Goal: Information Seeking & Learning: Learn about a topic

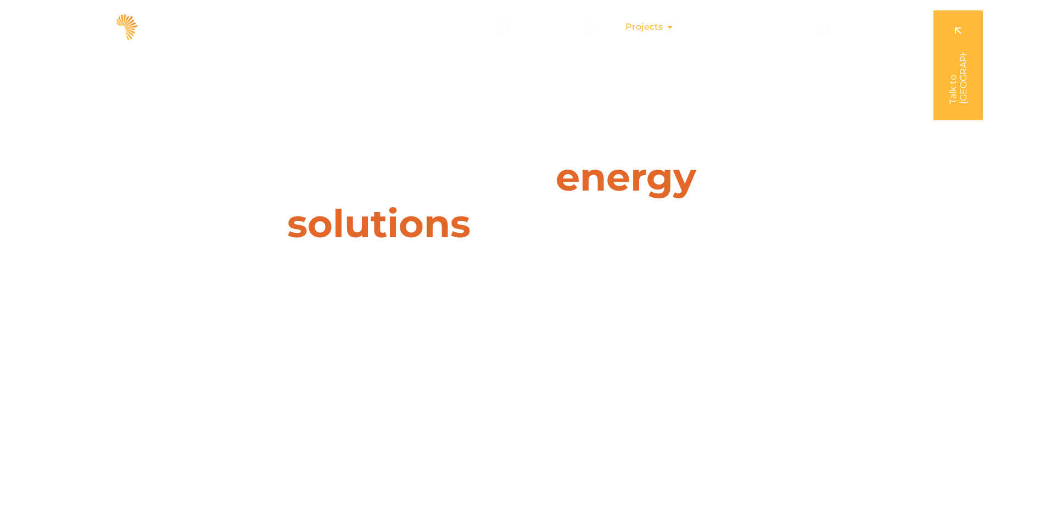
click at [658, 29] on span "Projects" at bounding box center [643, 26] width 37 height 13
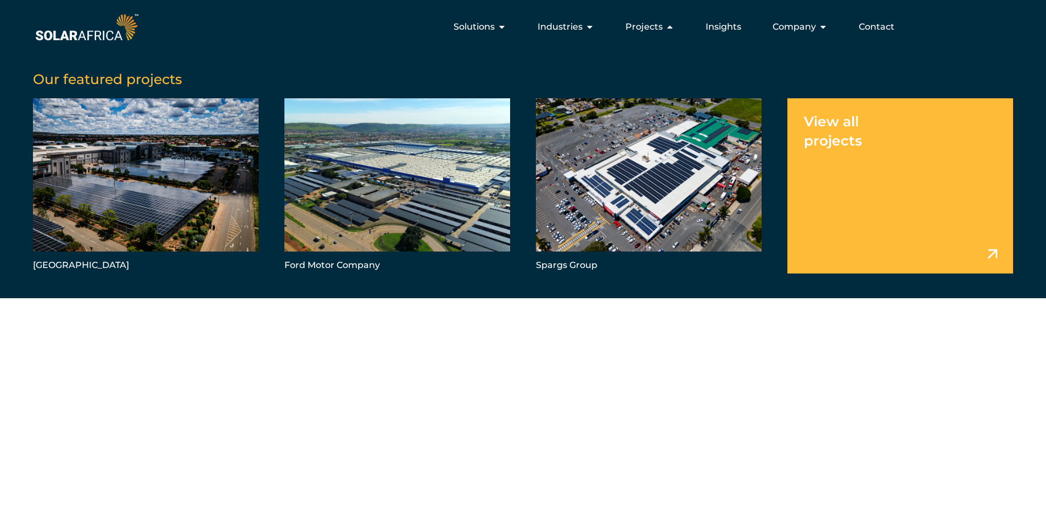
click at [842, 127] on link "Menu" at bounding box center [900, 185] width 226 height 175
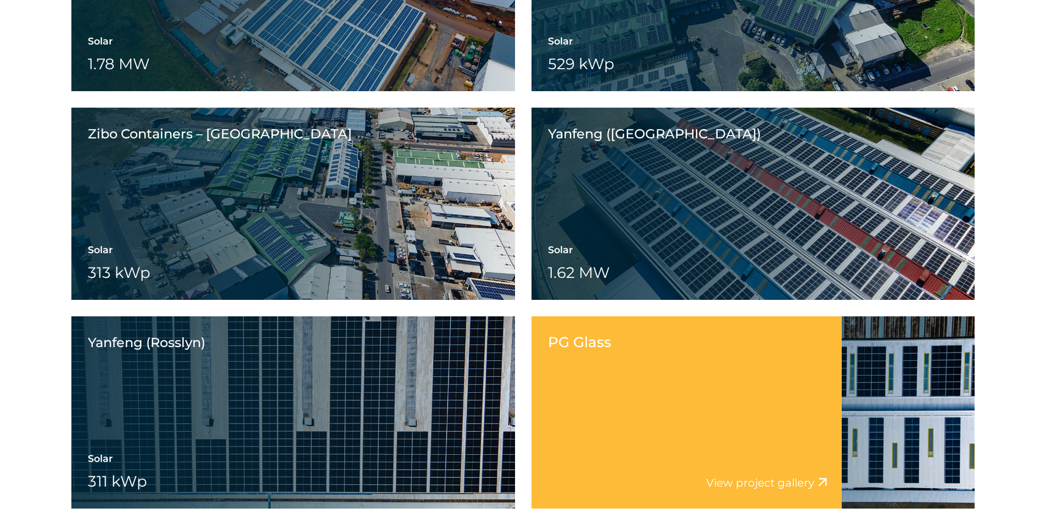
scroll to position [3125, 0]
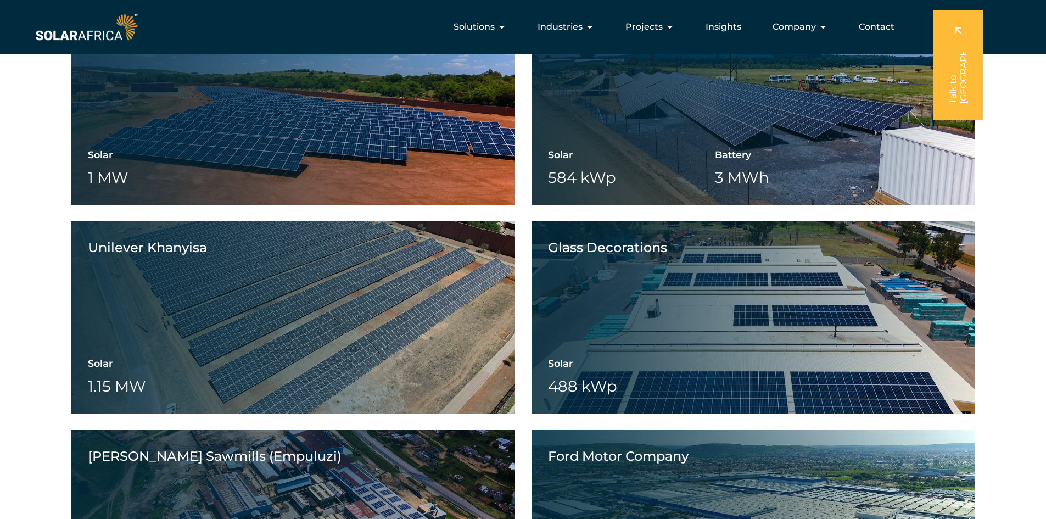
drag, startPoint x: 521, startPoint y: 312, endPoint x: 512, endPoint y: 172, distance: 139.7
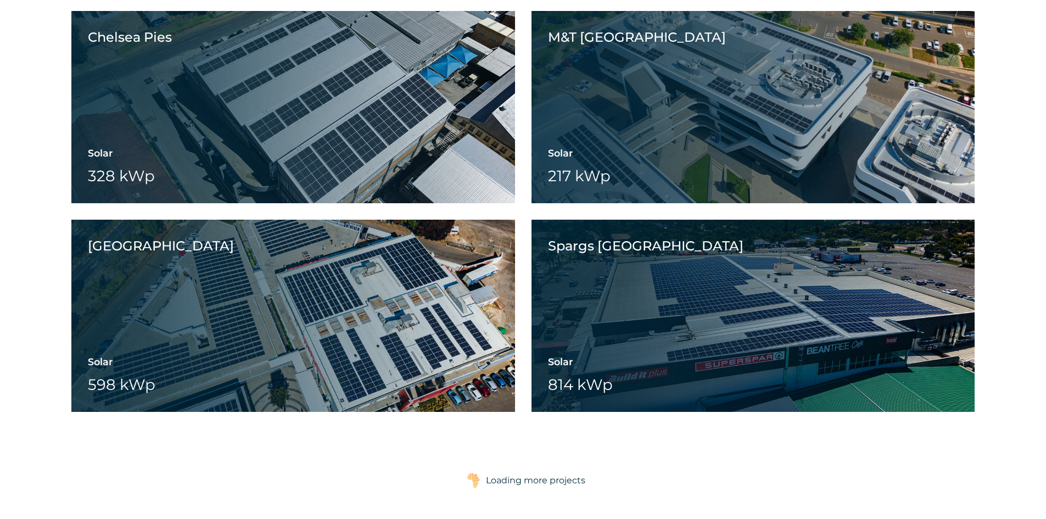
scroll to position [4116, 0]
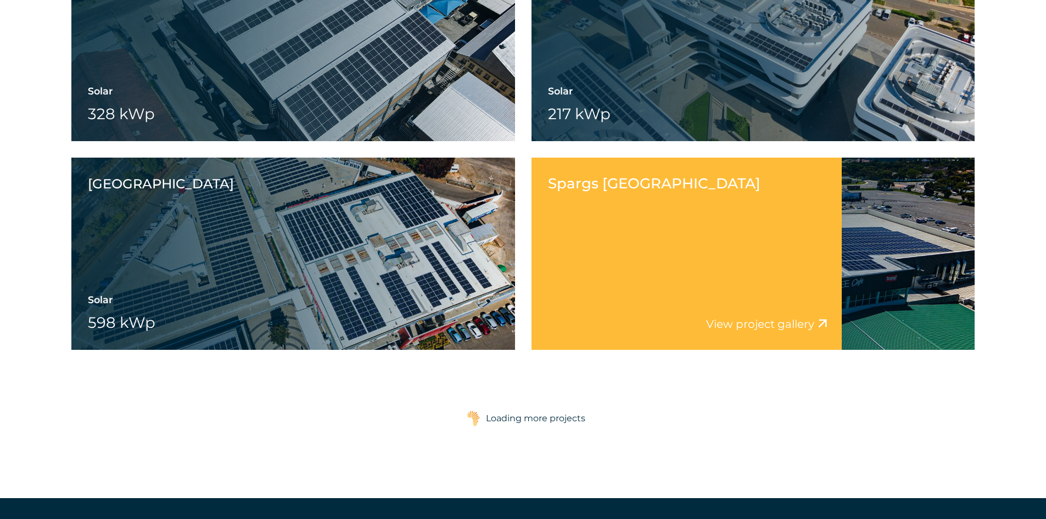
click at [631, 249] on div "Spargs Beacon Bay View project video View project gallery" at bounding box center [686, 254] width 310 height 192
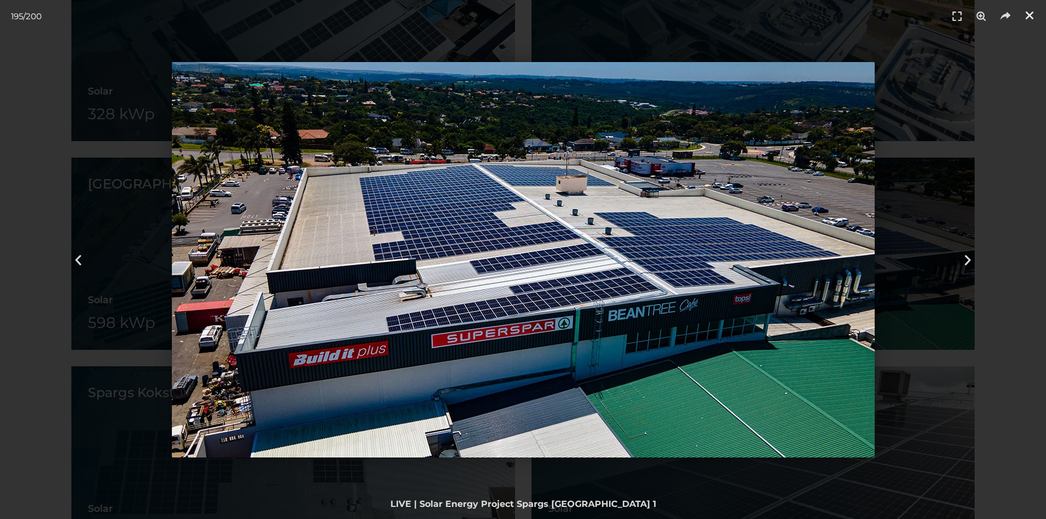
click at [1026, 15] on icon "Close (Esc)" at bounding box center [1029, 15] width 11 height 11
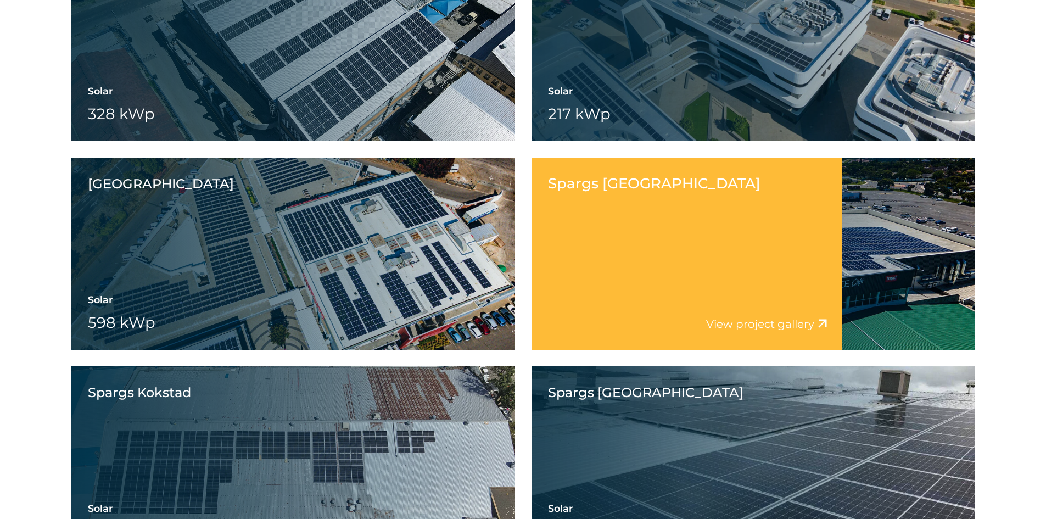
click at [653, 279] on div "Spargs Beacon Bay View project video View project gallery" at bounding box center [686, 254] width 310 height 192
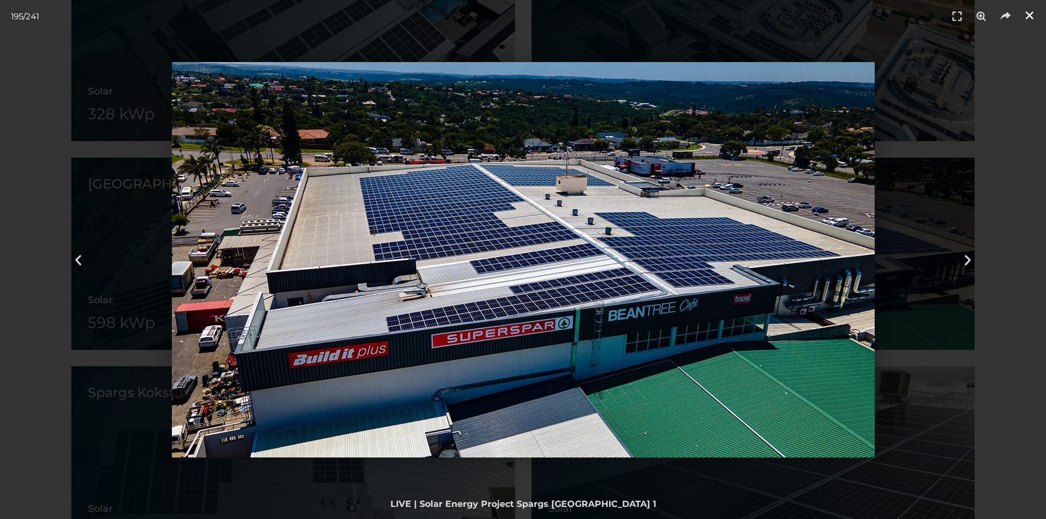
click at [1031, 18] on icon "Close (Esc)" at bounding box center [1029, 15] width 11 height 11
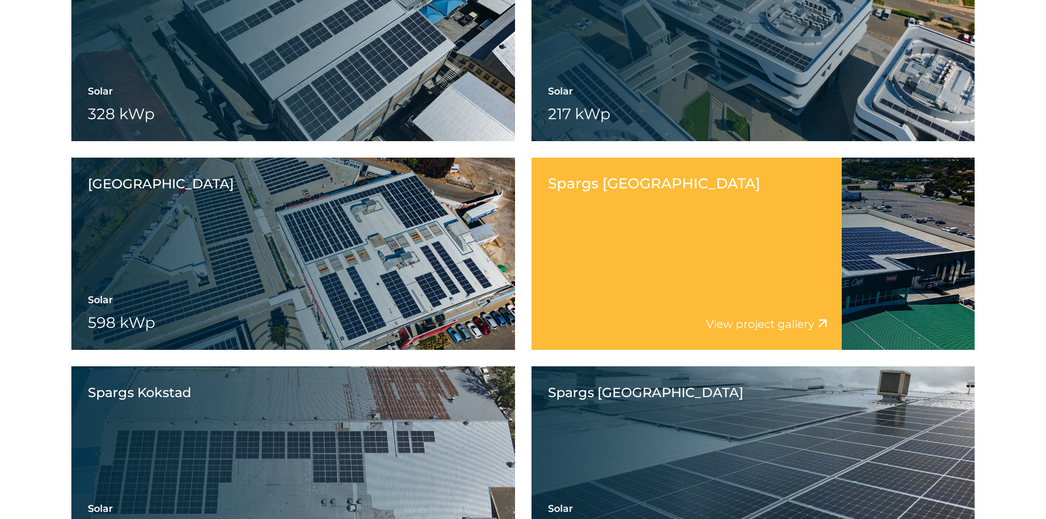
click at [850, 293] on div "Spargs Beacon Bay Solar 814 kWp Battery Wheeling" at bounding box center [752, 254] width 443 height 192
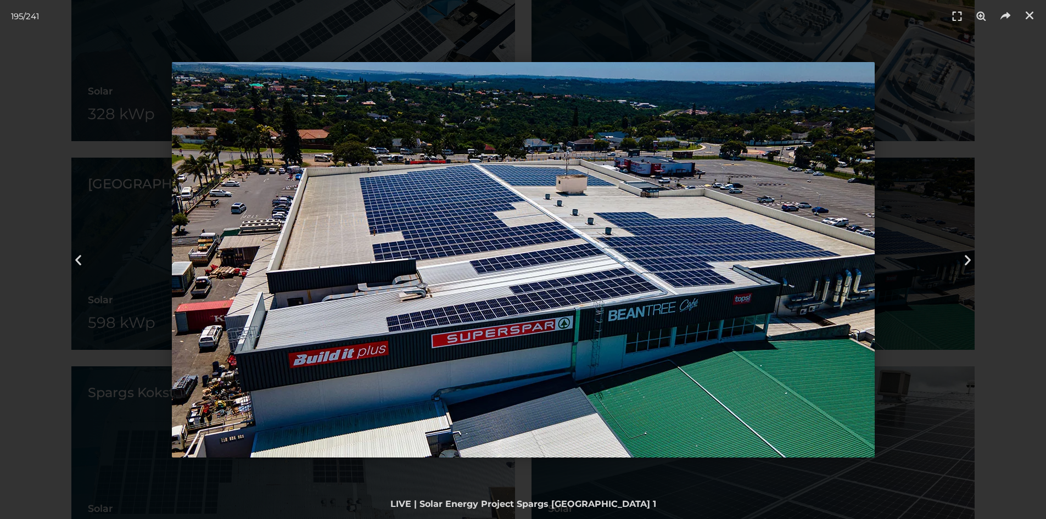
click at [571, 315] on img "195 / 241" at bounding box center [523, 259] width 703 height 395
drag, startPoint x: 1031, startPoint y: 14, endPoint x: 1014, endPoint y: 25, distance: 20.0
click at [1030, 14] on icon "Close (Esc)" at bounding box center [1029, 15] width 11 height 11
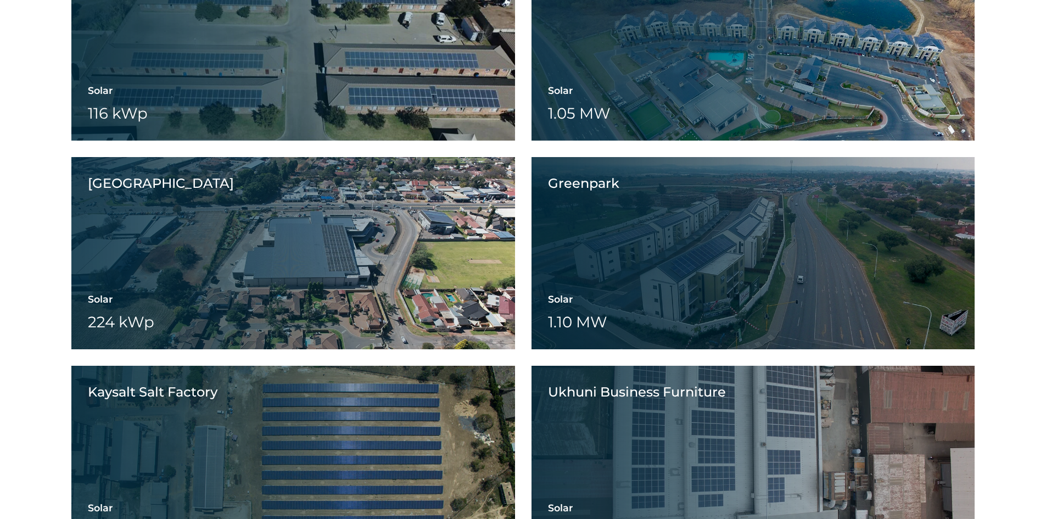
scroll to position [7684, 0]
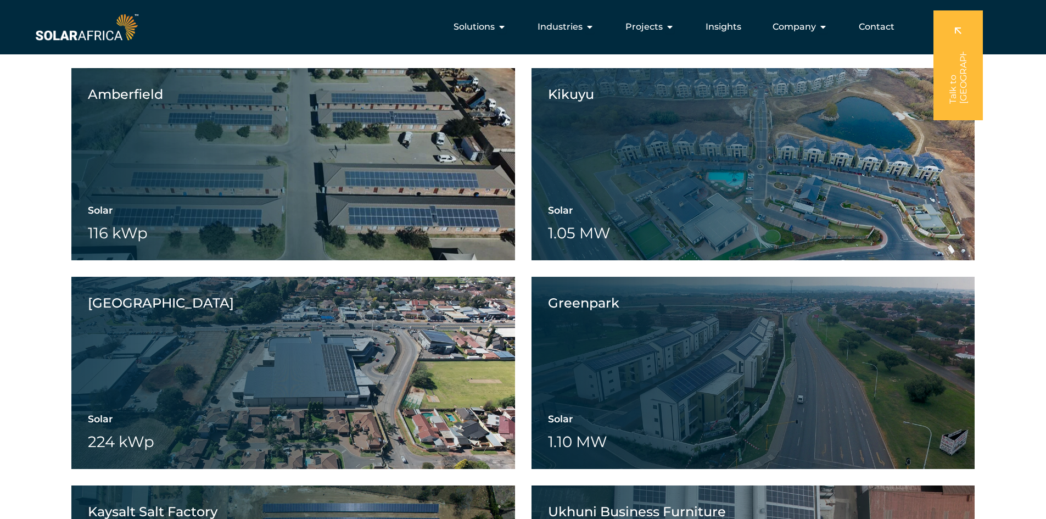
drag, startPoint x: 524, startPoint y: 272, endPoint x: 531, endPoint y: 104, distance: 168.6
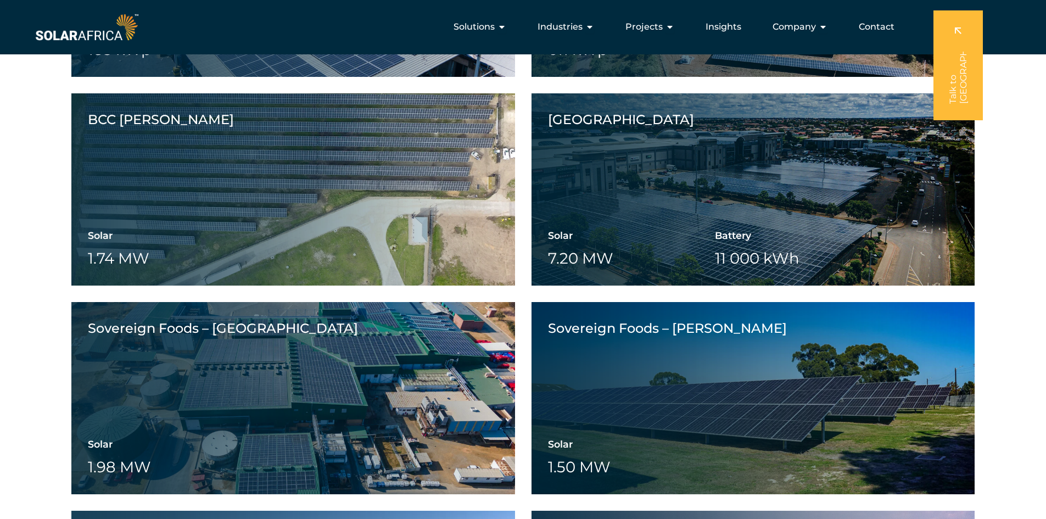
drag, startPoint x: 523, startPoint y: 205, endPoint x: 525, endPoint y: 58, distance: 147.7
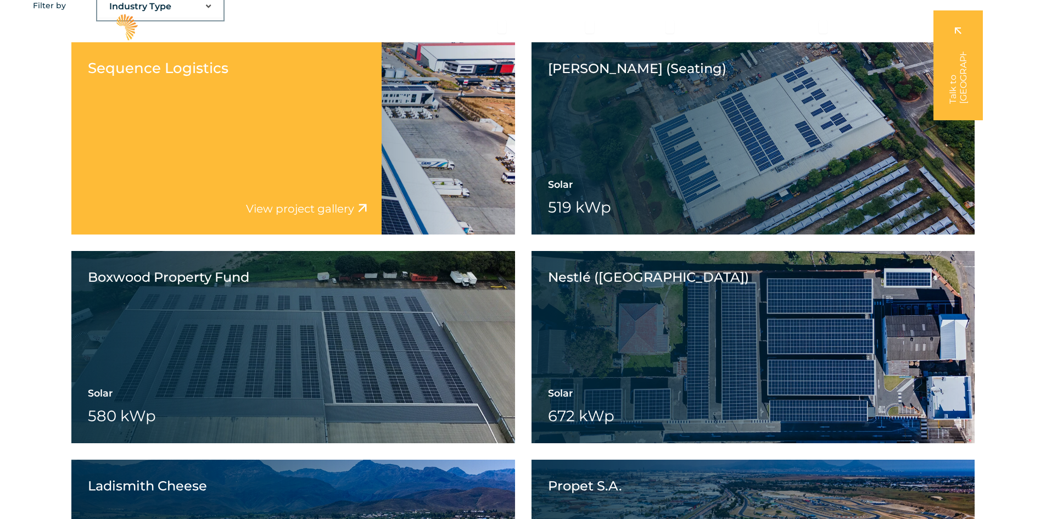
scroll to position [0, 0]
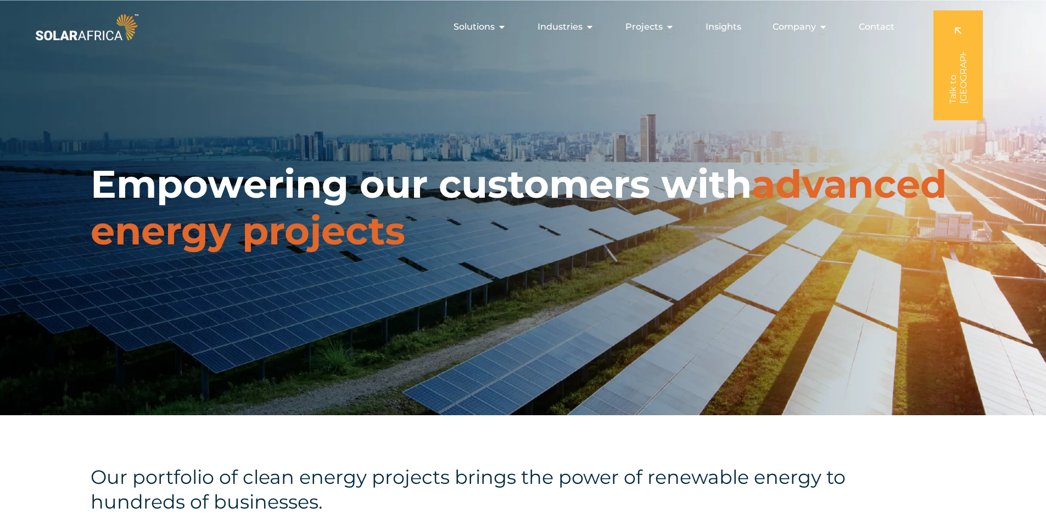
drag, startPoint x: 527, startPoint y: 454, endPoint x: 510, endPoint y: 100, distance: 353.9
click at [85, 26] on img at bounding box center [87, 27] width 108 height 32
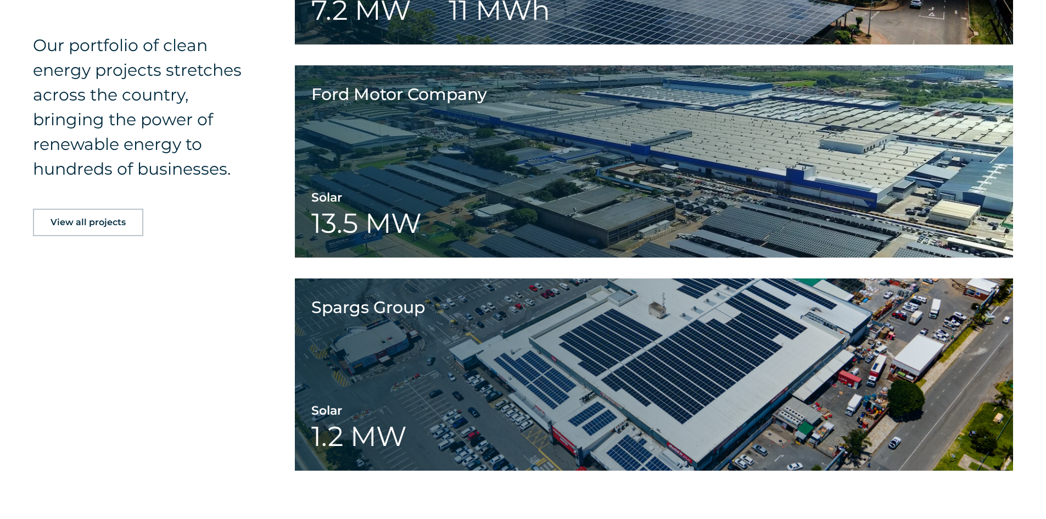
scroll to position [2470, 0]
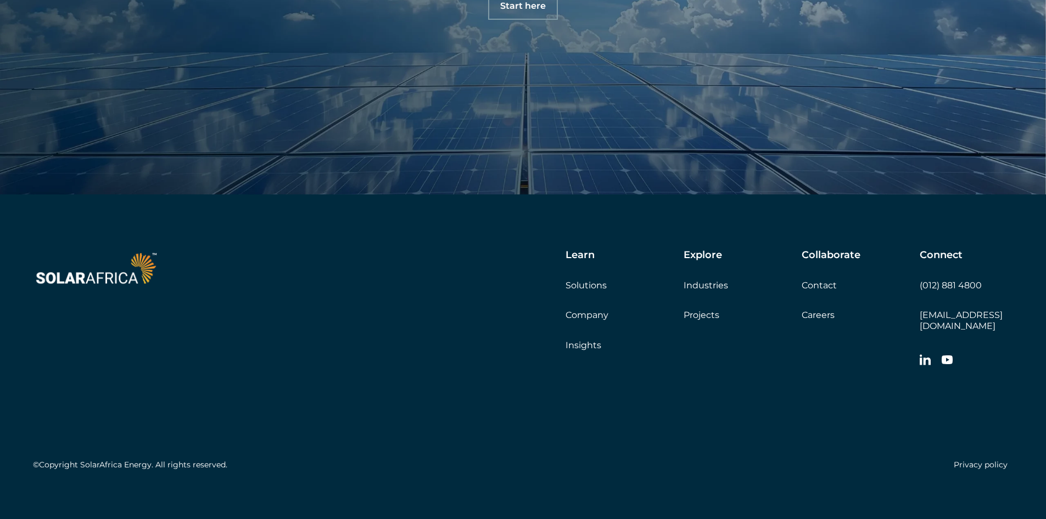
drag, startPoint x: 248, startPoint y: 375, endPoint x: 266, endPoint y: 50, distance: 326.0
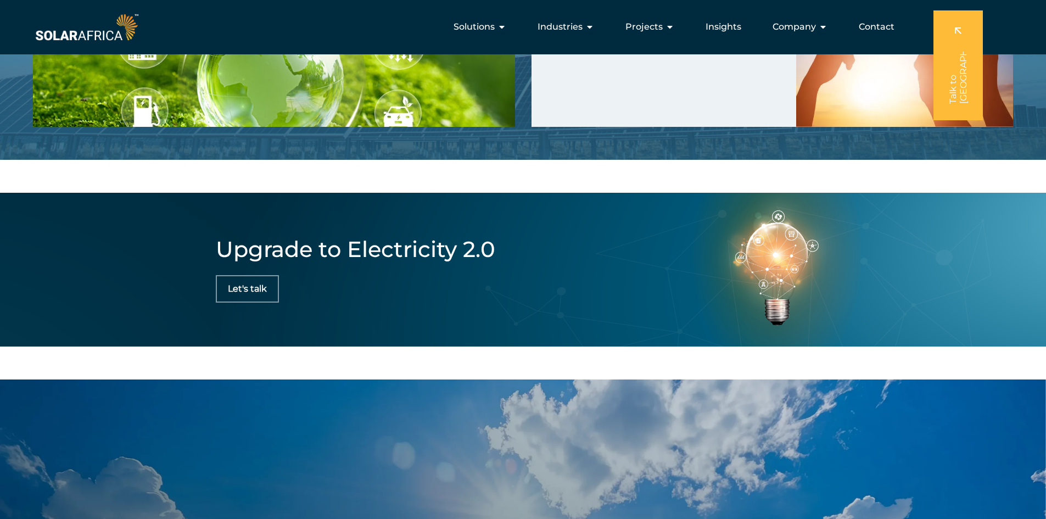
drag, startPoint x: 262, startPoint y: 113, endPoint x: 262, endPoint y: 78, distance: 34.0
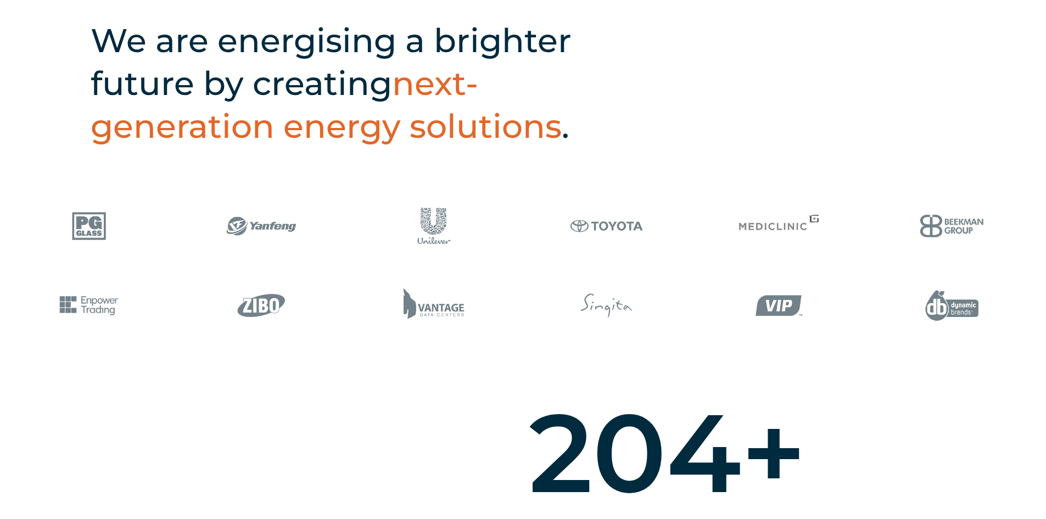
scroll to position [0, 0]
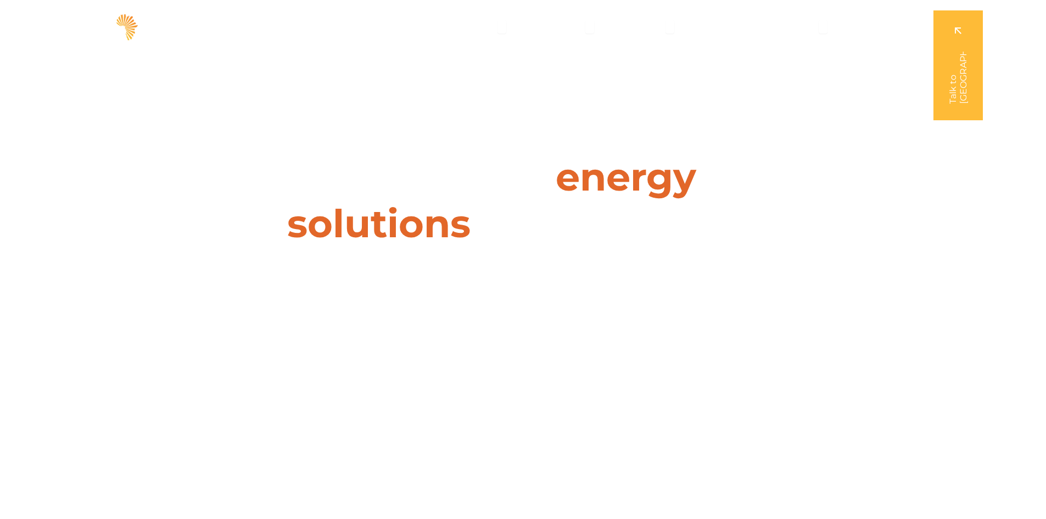
drag, startPoint x: 515, startPoint y: 386, endPoint x: 559, endPoint y: -48, distance: 436.3
click at [654, 24] on span "Projects" at bounding box center [643, 26] width 37 height 13
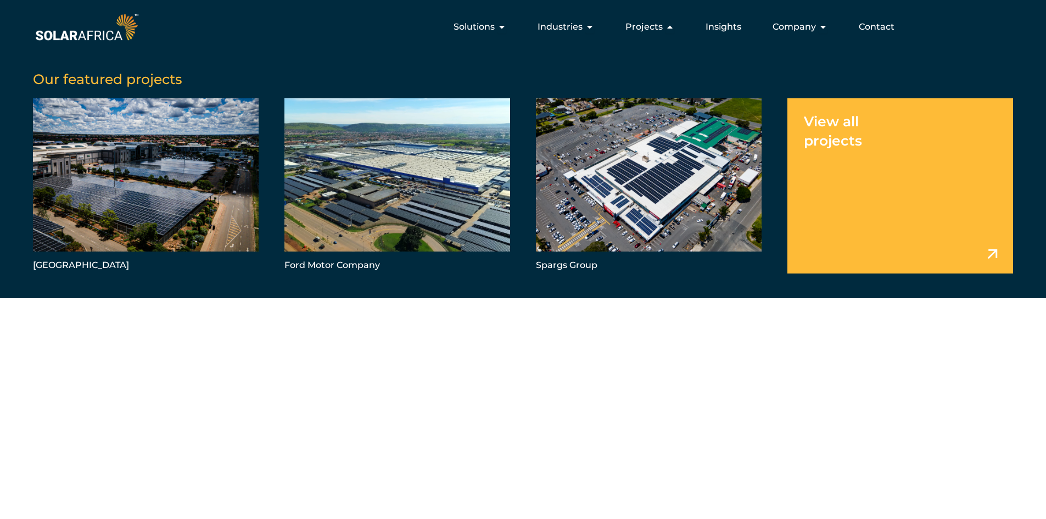
click at [822, 125] on link "Menu" at bounding box center [900, 185] width 226 height 175
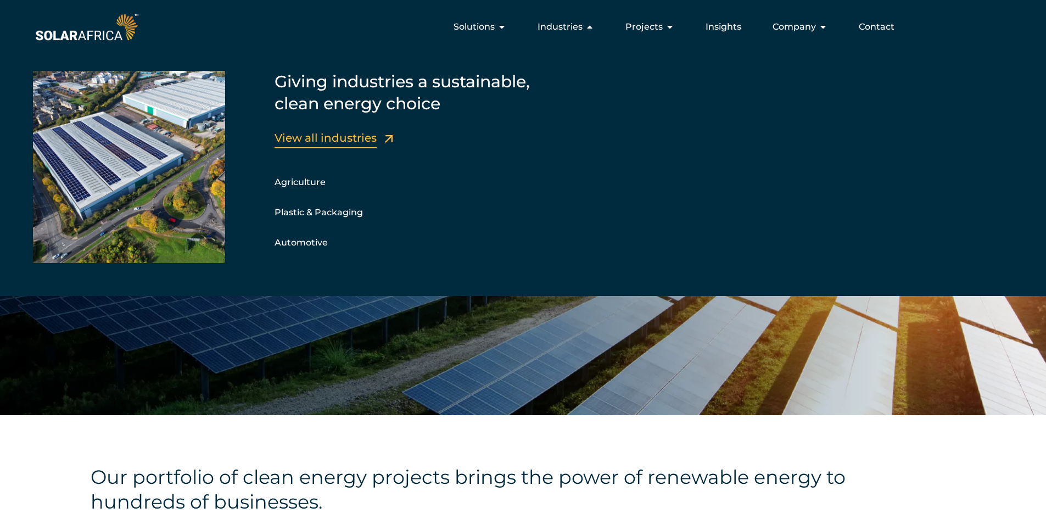
click at [339, 138] on link "View all industries" at bounding box center [325, 137] width 102 height 13
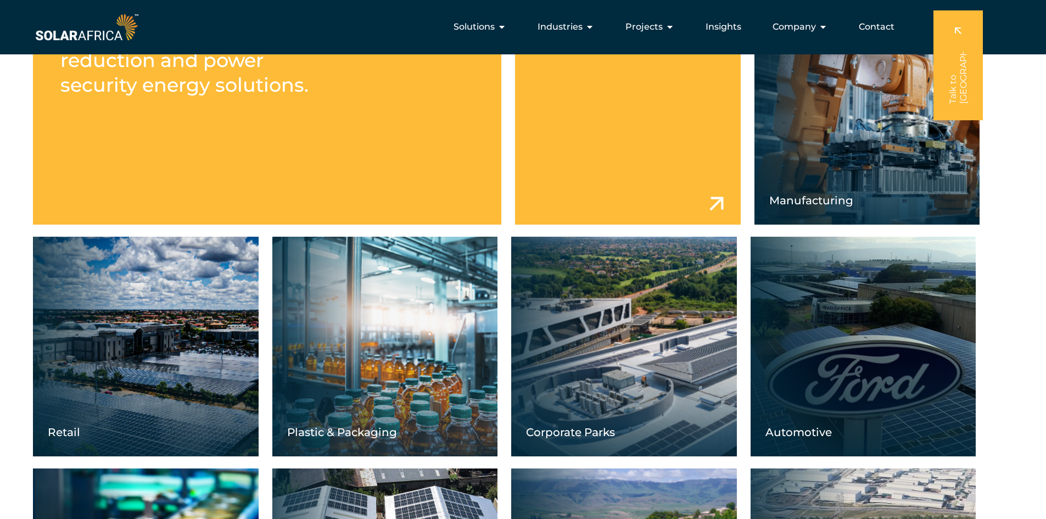
scroll to position [439, 0]
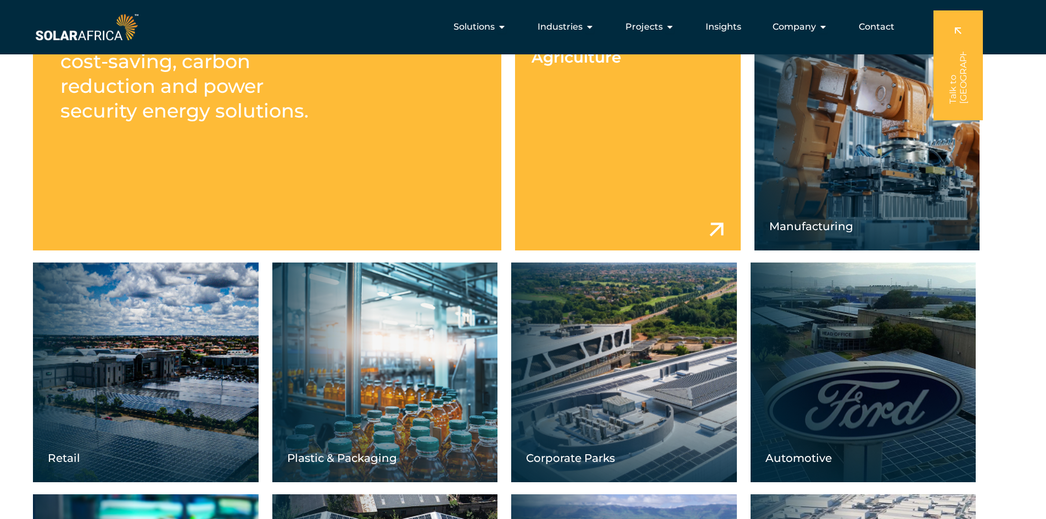
click at [628, 138] on link at bounding box center [628, 141] width 226 height 220
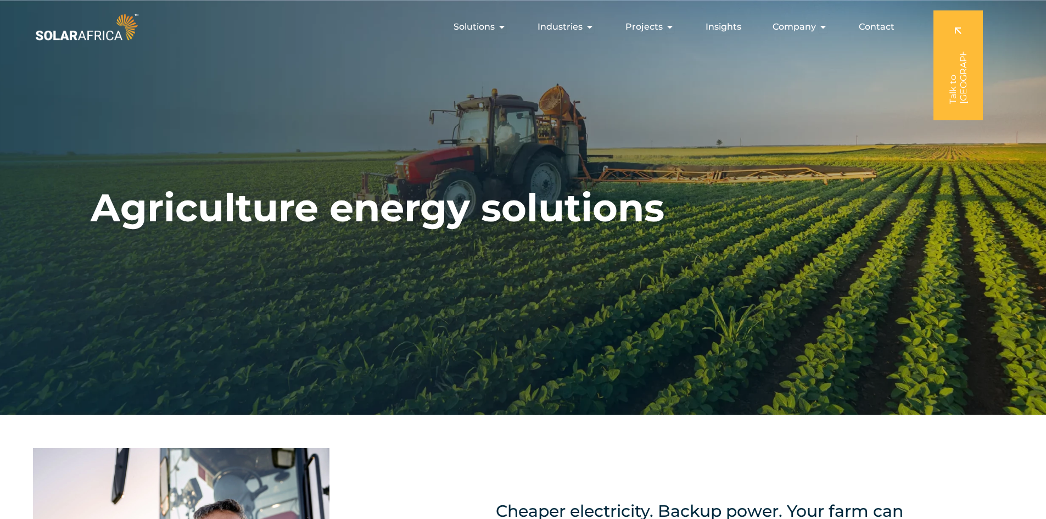
drag, startPoint x: 581, startPoint y: 457, endPoint x: 600, endPoint y: 65, distance: 391.8
click at [473, 31] on span "Solutions" at bounding box center [473, 26] width 41 height 13
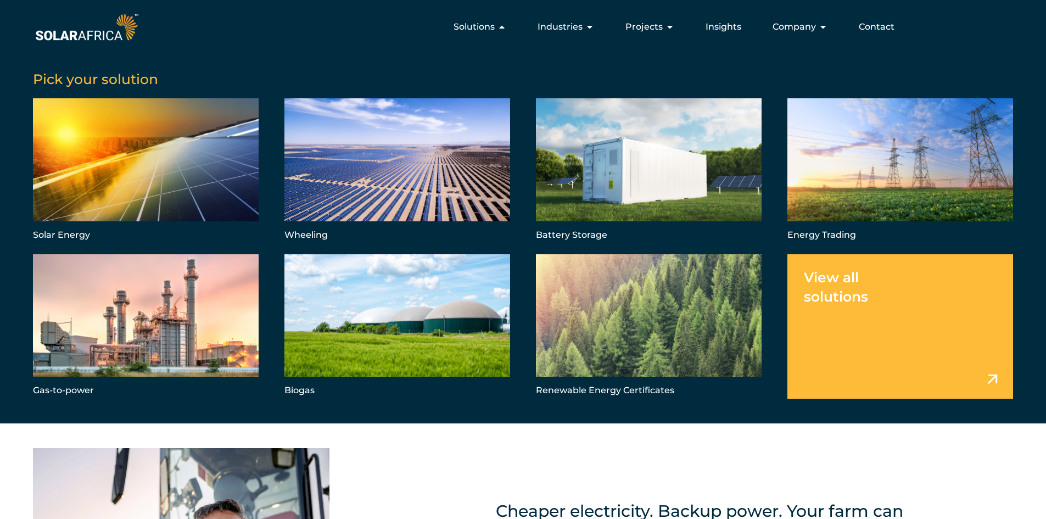
click at [854, 302] on link "Menu" at bounding box center [900, 326] width 226 height 144
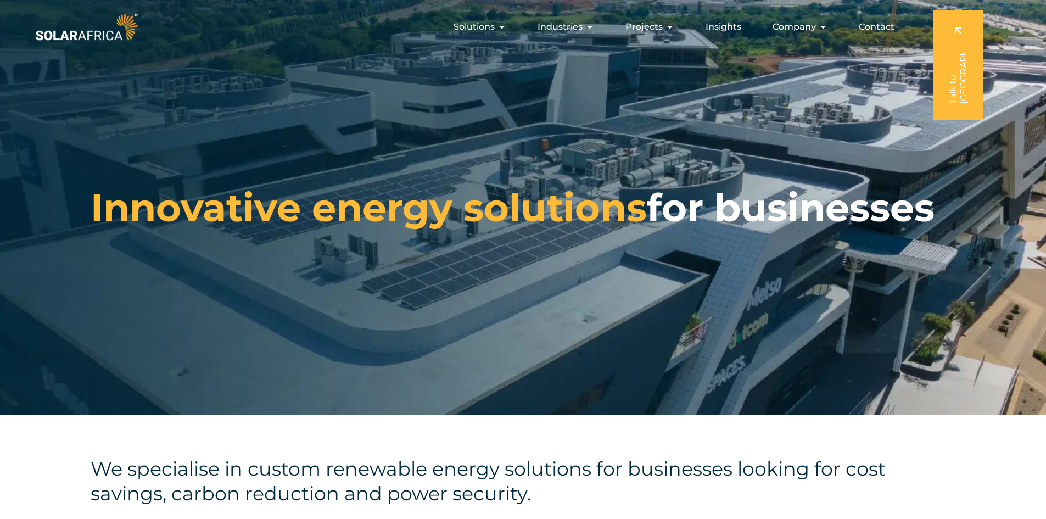
drag, startPoint x: 439, startPoint y: 372, endPoint x: 430, endPoint y: -46, distance: 417.8
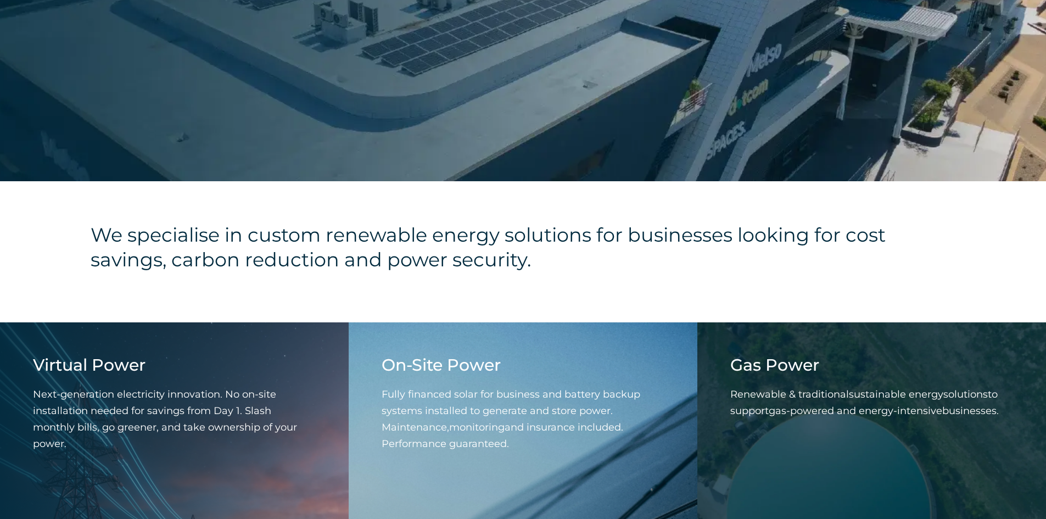
scroll to position [329, 0]
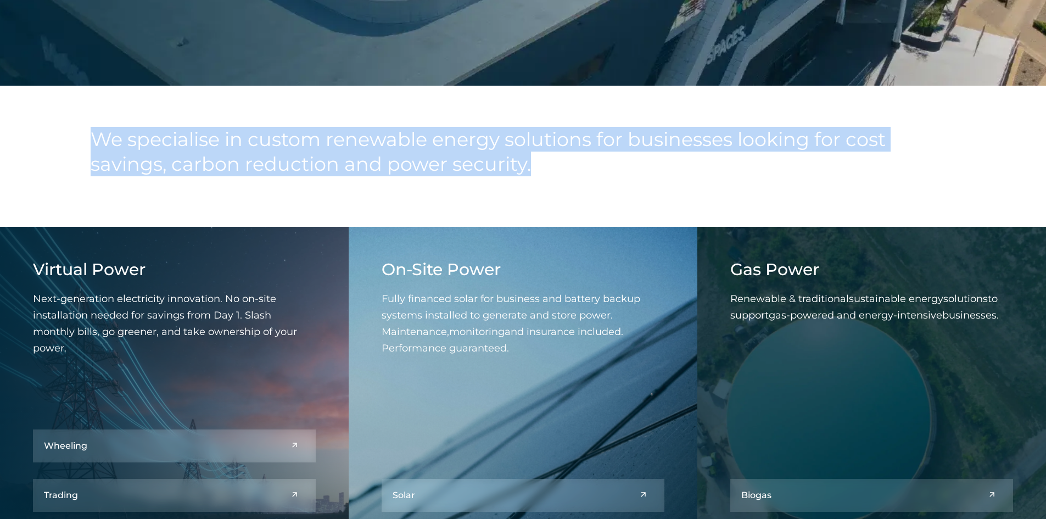
drag, startPoint x: 97, startPoint y: 131, endPoint x: 658, endPoint y: 179, distance: 563.5
click at [663, 181] on div "We specialise in custom renewable energy solutions for businesses looking for c…" at bounding box center [523, 156] width 1046 height 141
click at [586, 173] on h4 "We specialise in custom renewable energy solutions for businesses looking for c…" at bounding box center [523, 151] width 864 height 49
click at [544, 170] on h4 "We specialise in custom renewable energy solutions for businesses looking for c…" at bounding box center [523, 151] width 864 height 49
drag, startPoint x: 558, startPoint y: 165, endPoint x: 350, endPoint y: 248, distance: 224.4
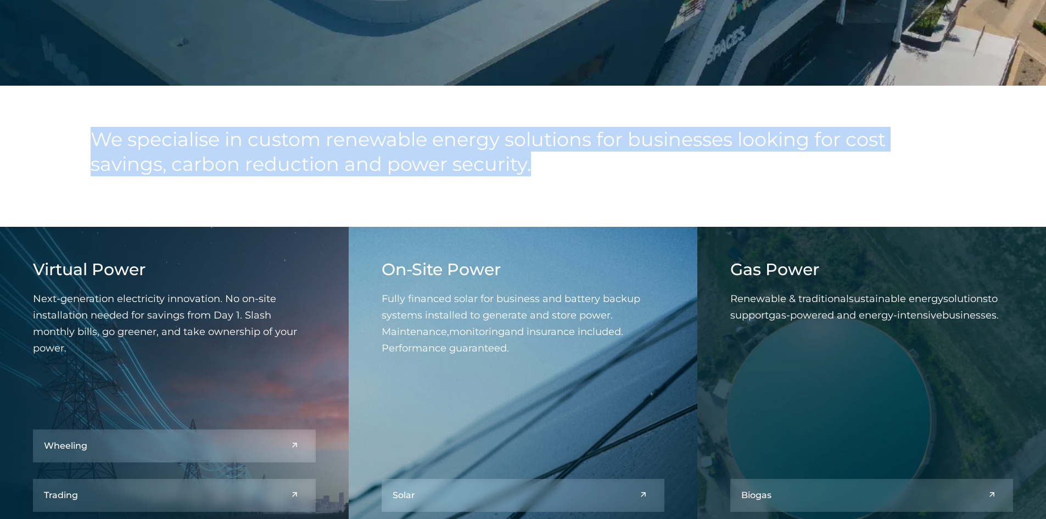
click at [29, 138] on div "We specialise in custom renewable energy solutions for businesses looking for c…" at bounding box center [523, 156] width 1046 height 141
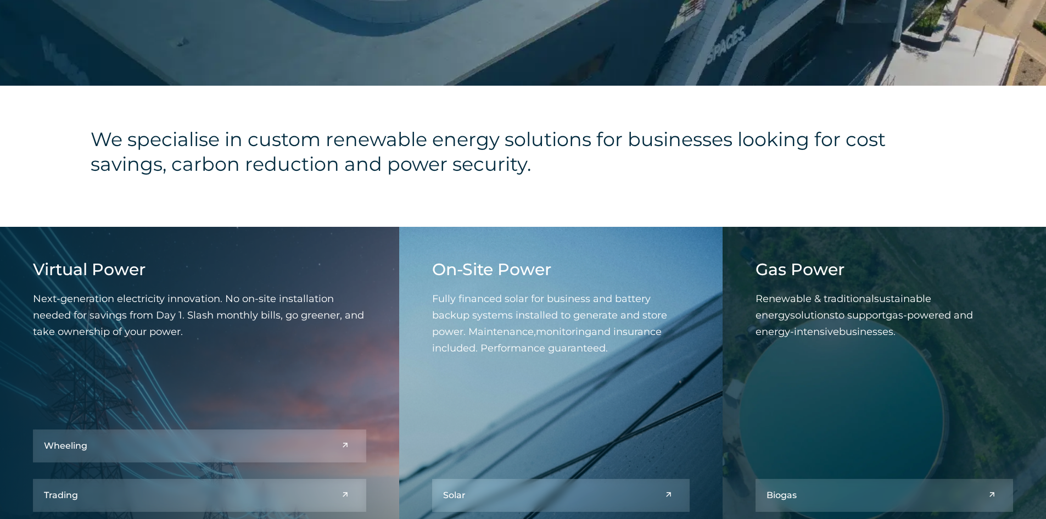
click at [350, 248] on div "Virtual Power Next-generation electricity innovation. No on-site installation n…" at bounding box center [199, 410] width 399 height 367
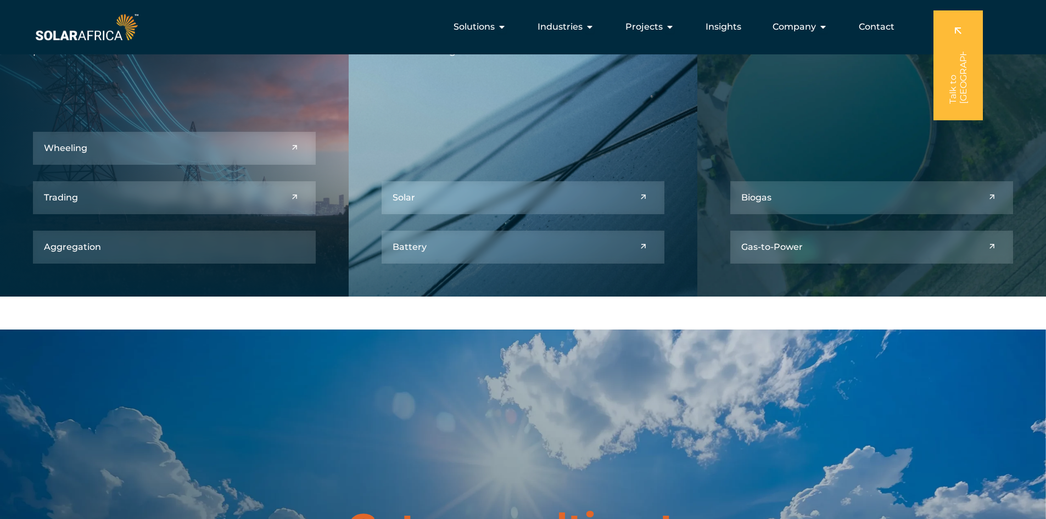
scroll to position [0, 0]
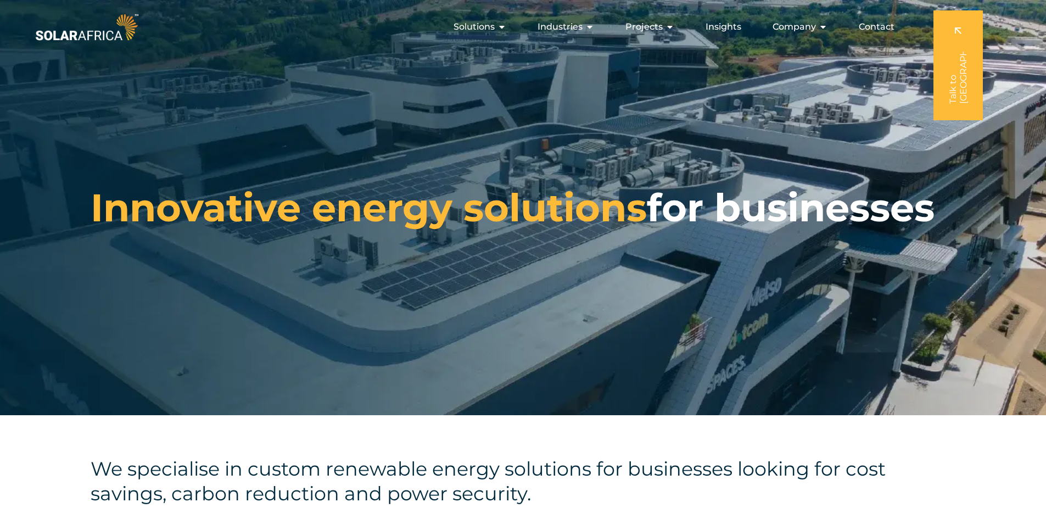
drag, startPoint x: 519, startPoint y: 392, endPoint x: 537, endPoint y: 74, distance: 318.8
click at [643, 29] on span "Projects" at bounding box center [643, 26] width 37 height 13
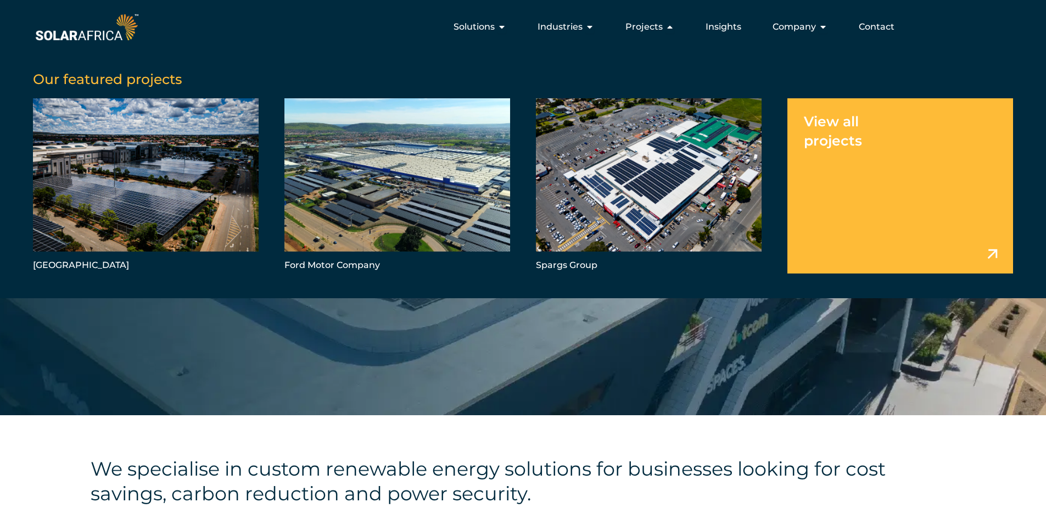
click at [870, 134] on link "Menu" at bounding box center [900, 185] width 226 height 175
